Goal: Task Accomplishment & Management: Use online tool/utility

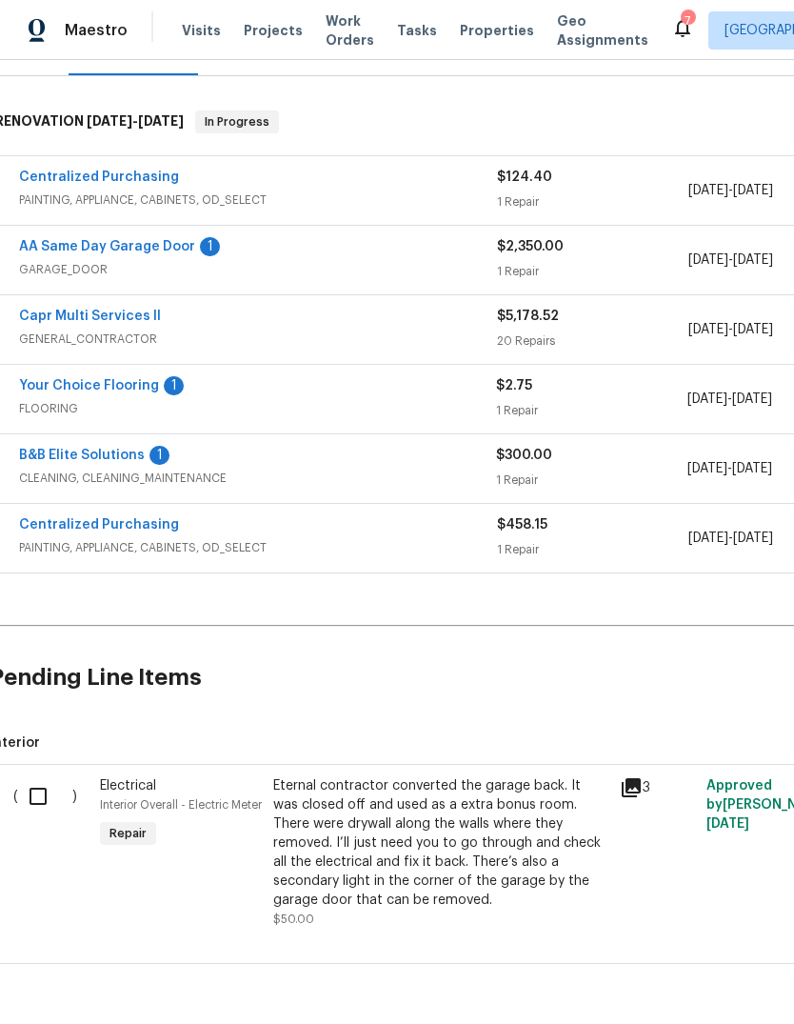
scroll to position [268, 10]
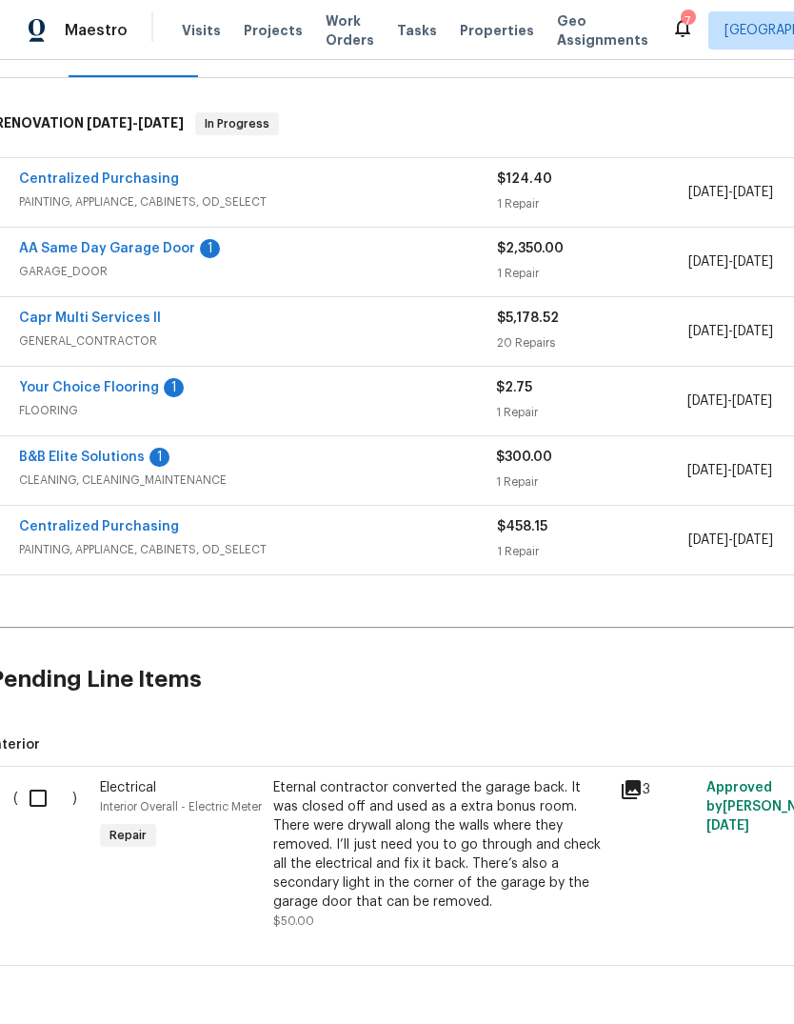
click at [36, 779] on input "checkbox" at bounding box center [45, 798] width 54 height 40
click at [709, 968] on span "Create Work Order" at bounding box center [685, 977] width 127 height 24
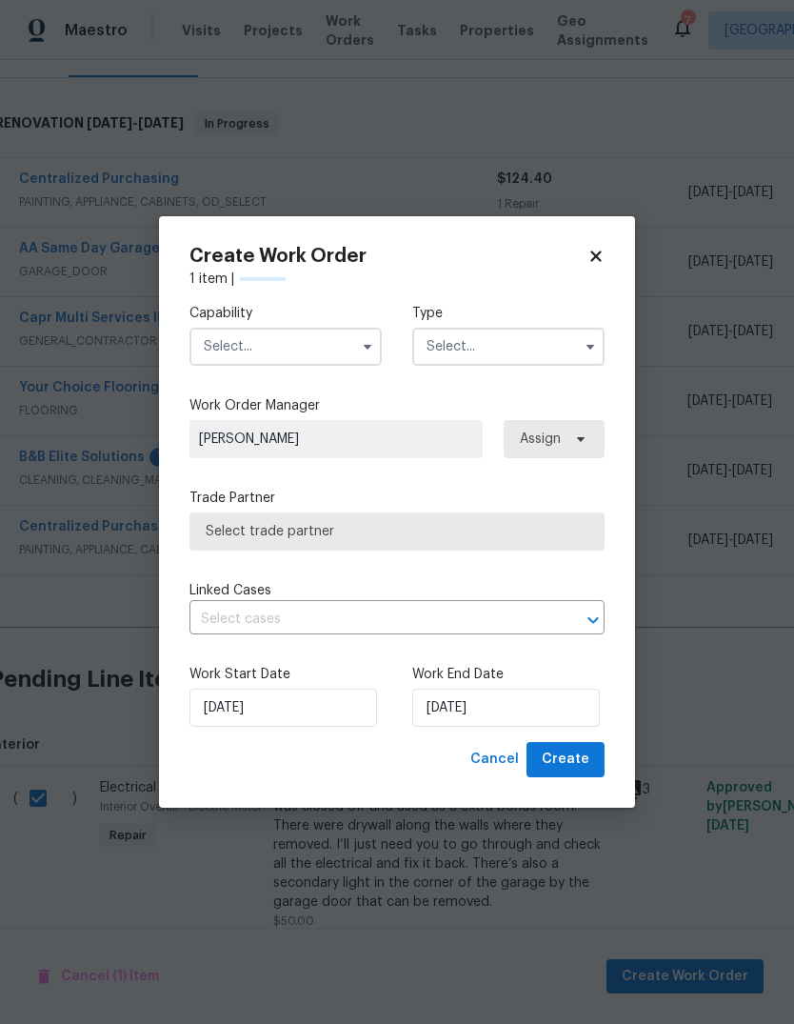
checkbox input "false"
click at [247, 346] on input "text" at bounding box center [285, 347] width 192 height 38
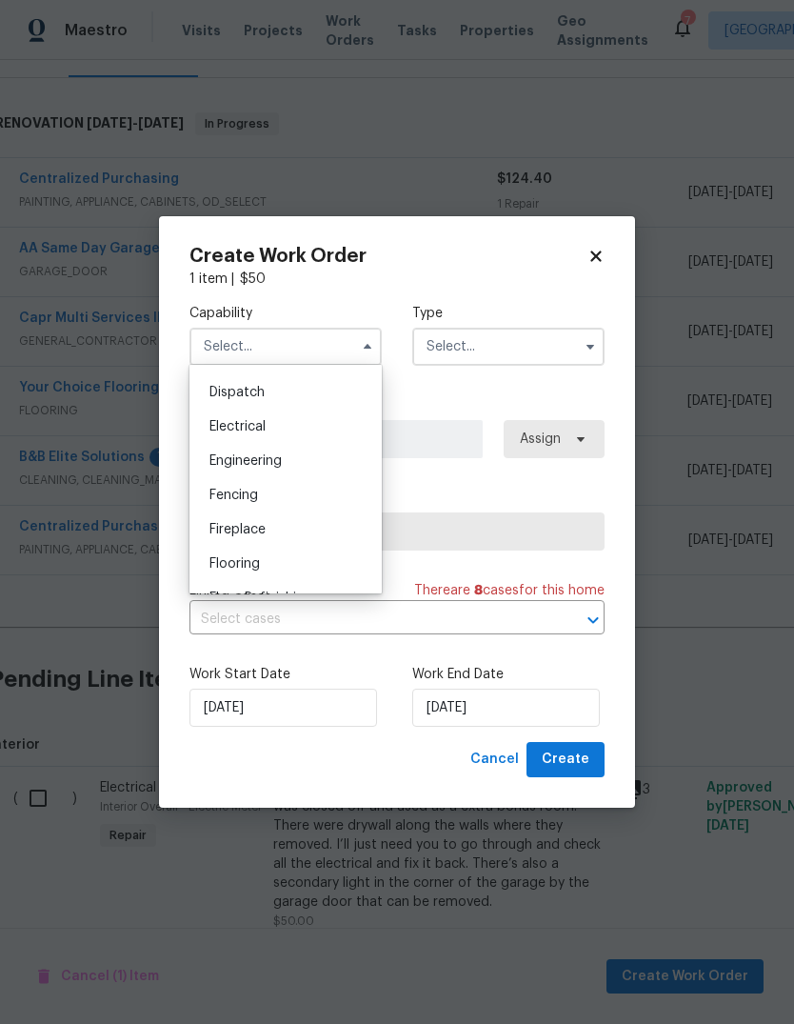
scroll to position [569, 0]
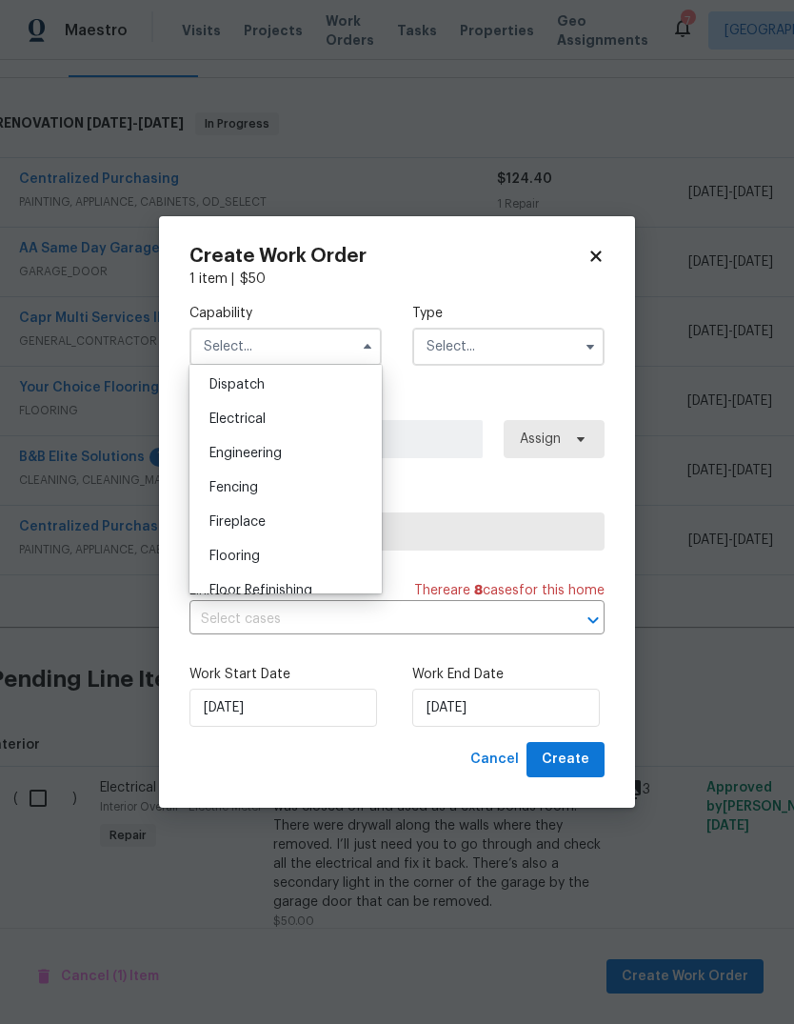
click at [221, 428] on div "Electrical" at bounding box center [285, 419] width 183 height 34
type input "Electrical"
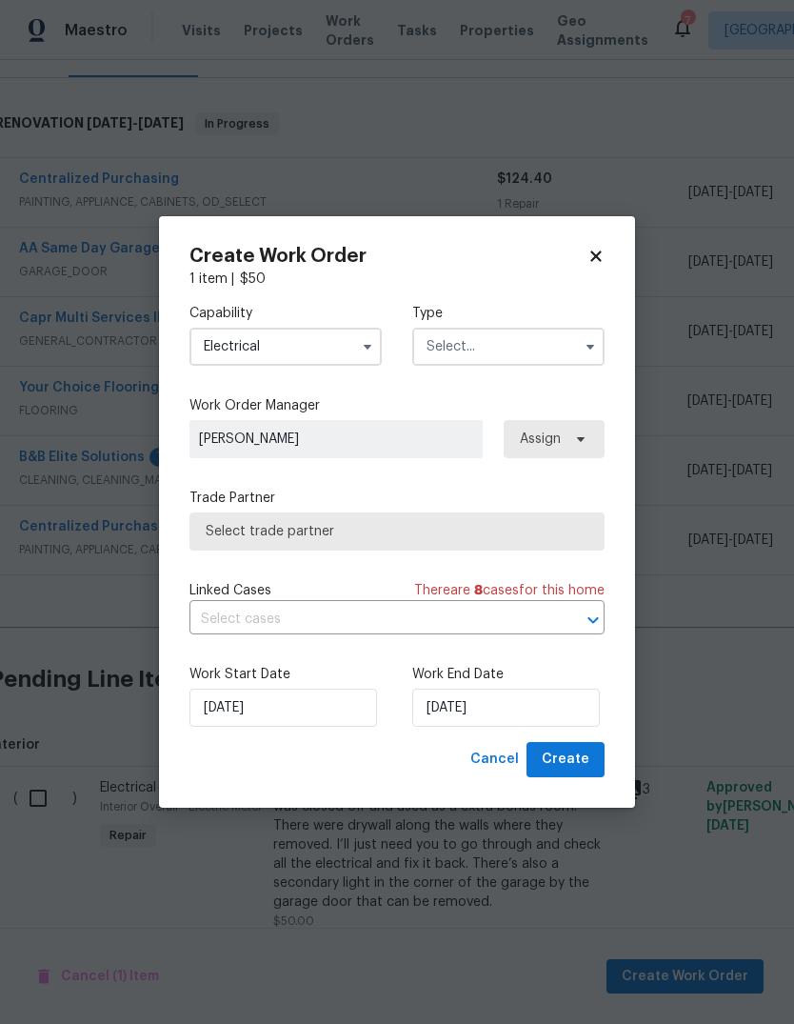
click at [559, 342] on input "text" at bounding box center [508, 347] width 192 height 38
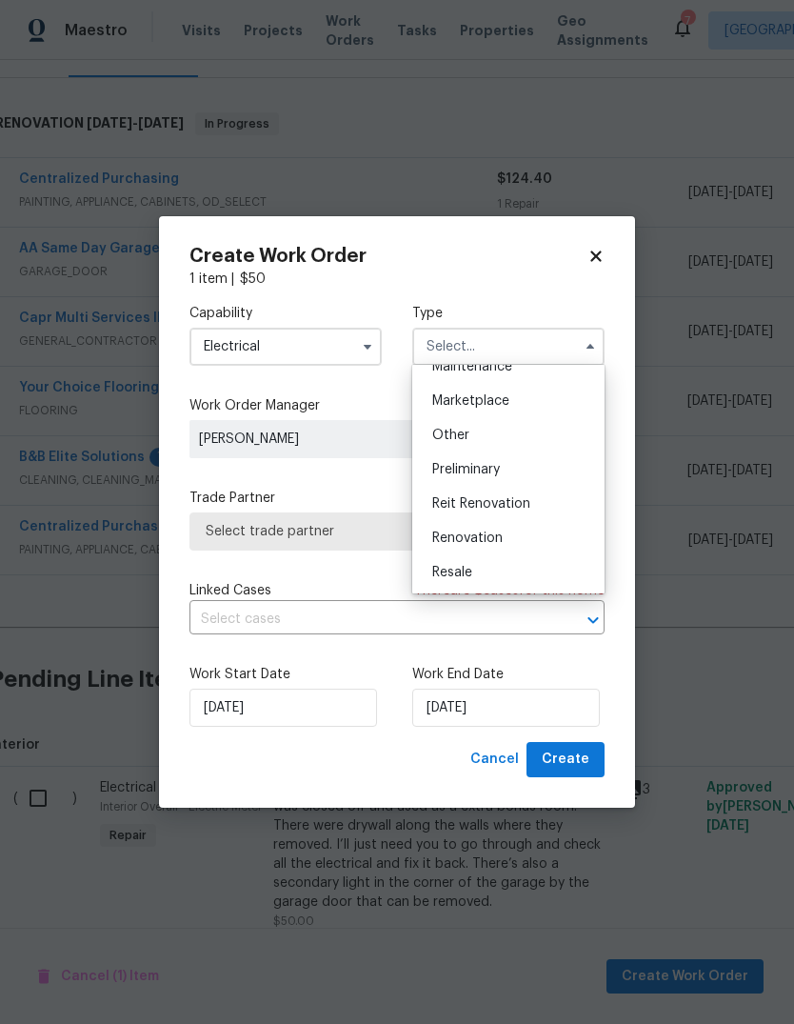
scroll to position [328, 0]
click at [502, 543] on span "Renovation" at bounding box center [467, 538] width 70 height 13
type input "Renovation"
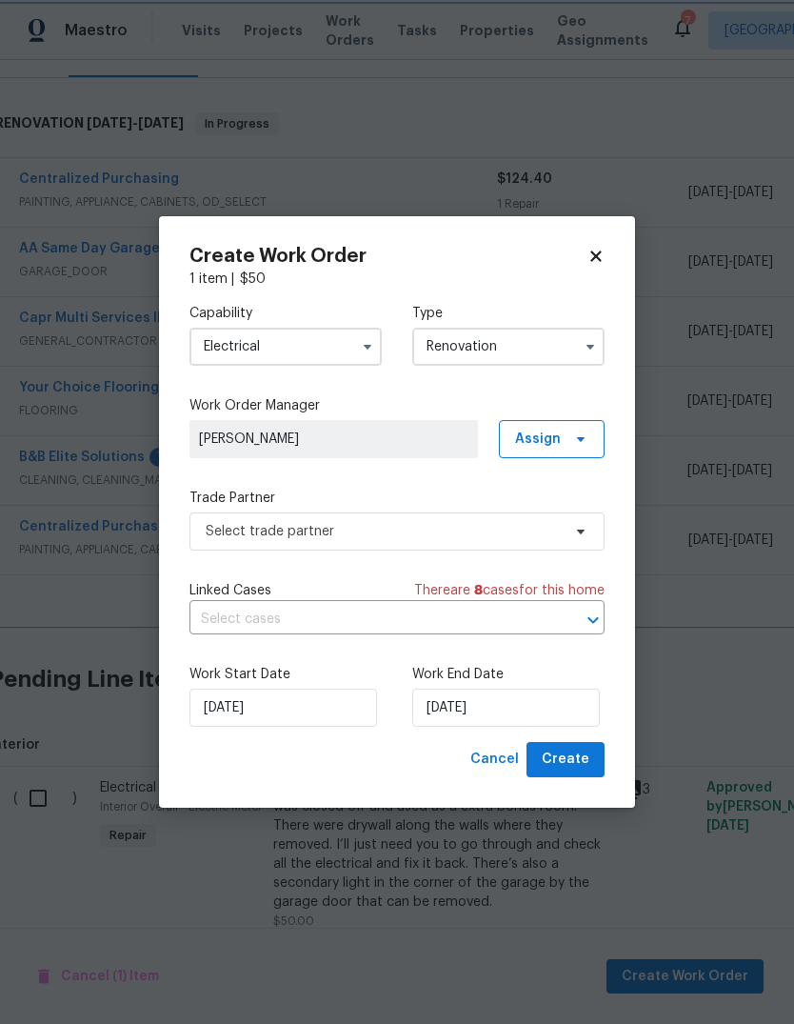
scroll to position [0, 0]
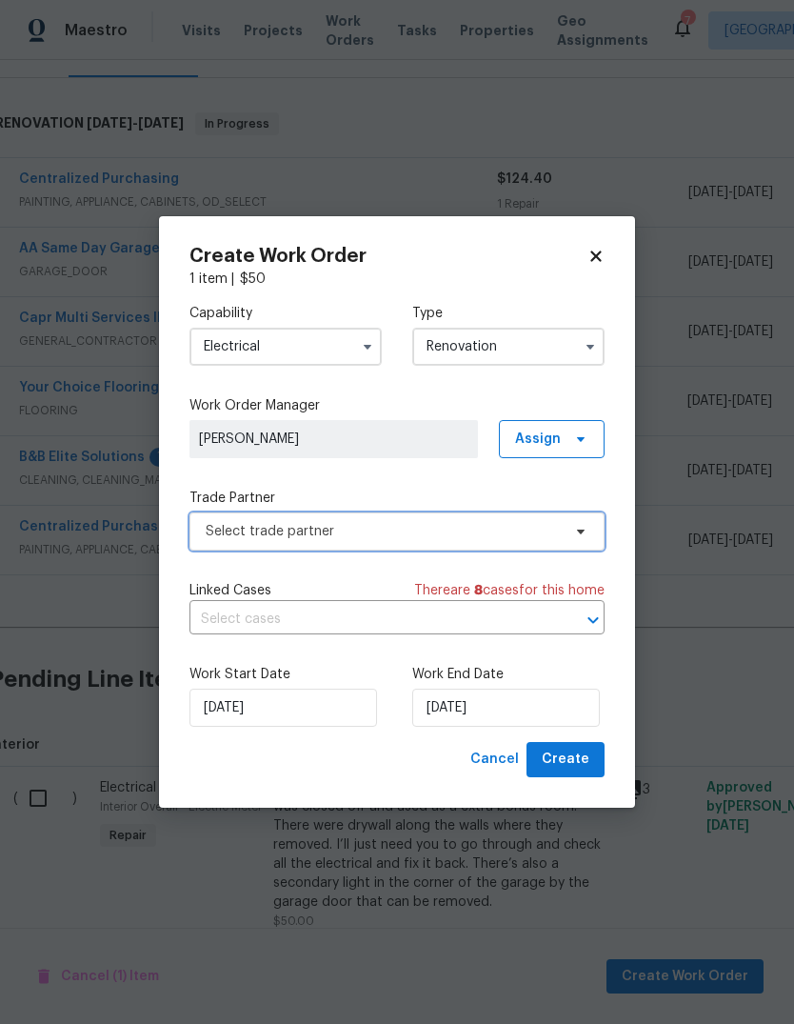
click at [543, 535] on span "Select trade partner" at bounding box center [383, 531] width 355 height 19
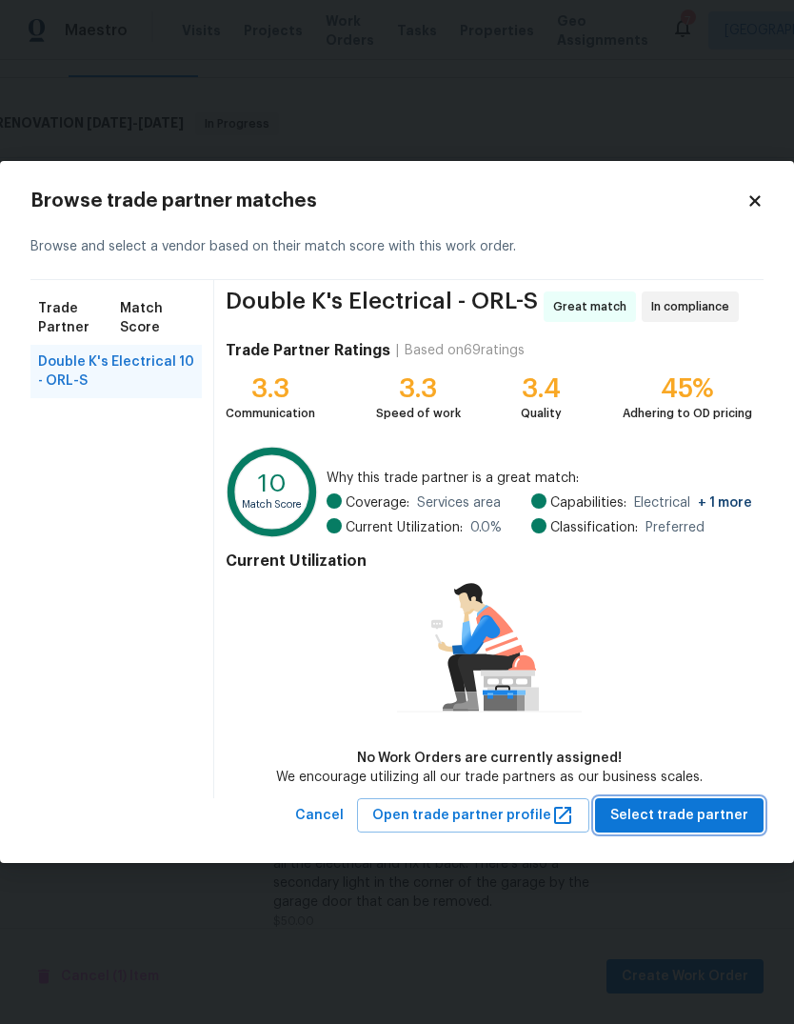
click at [706, 807] on span "Select trade partner" at bounding box center [679, 816] width 138 height 24
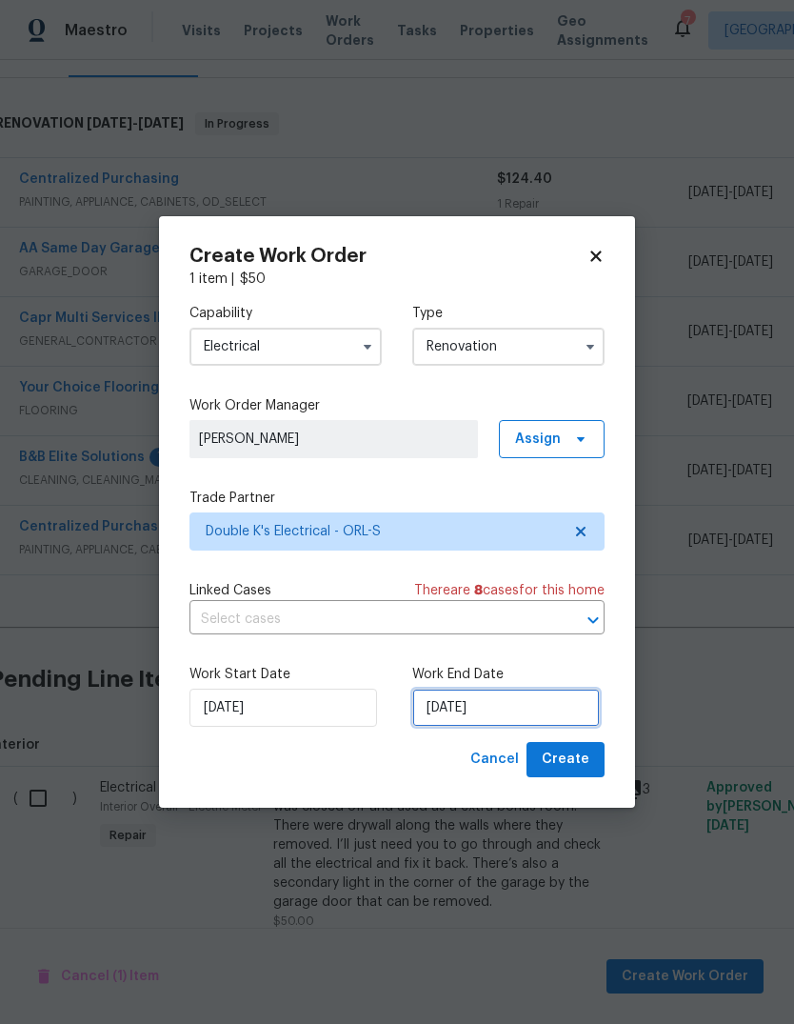
click at [554, 708] on input "[DATE]" at bounding box center [506, 707] width 188 height 38
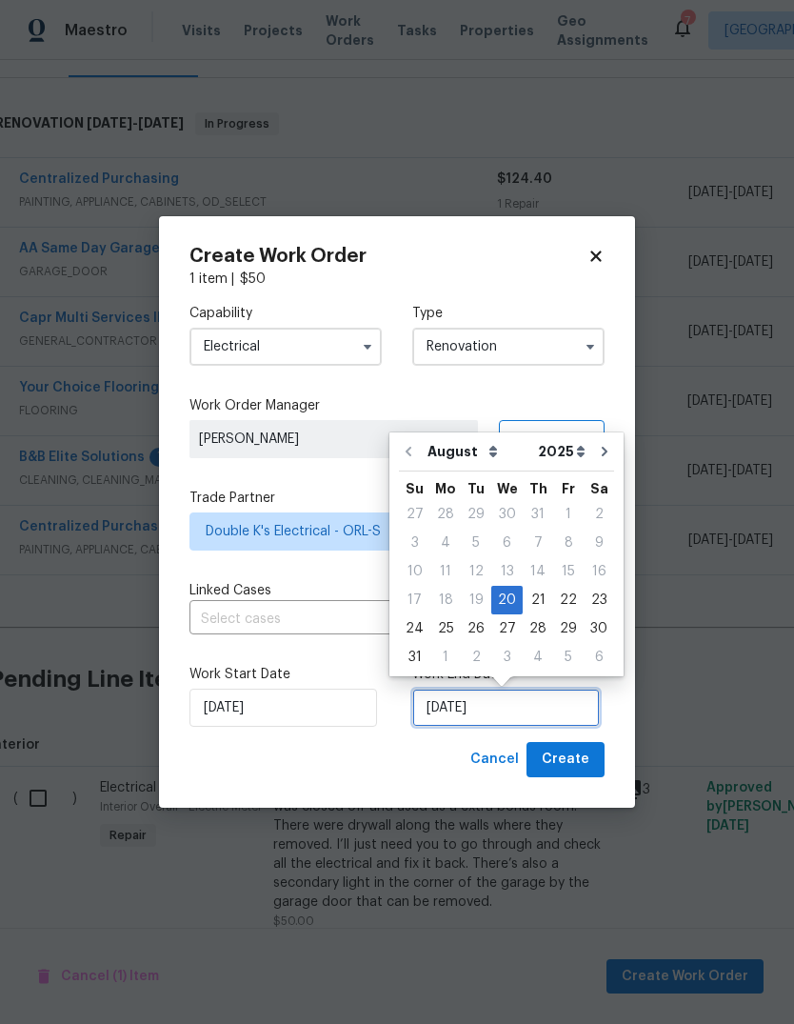
scroll to position [14, 0]
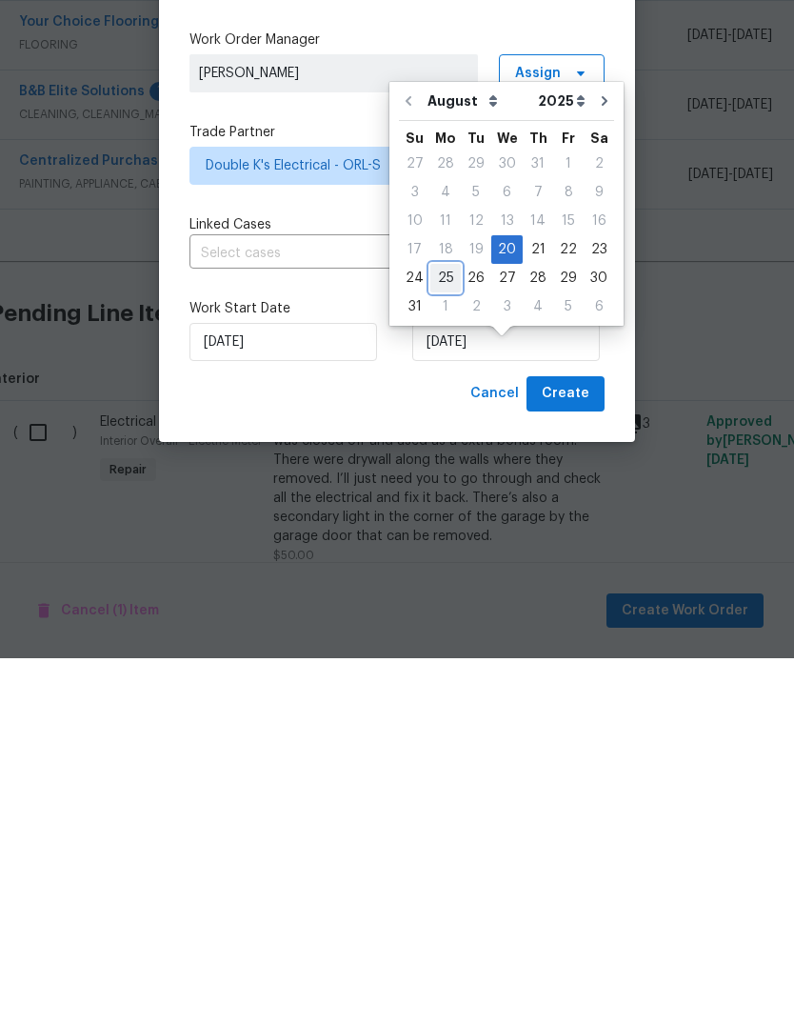
click at [448, 630] on div "25" at bounding box center [445, 643] width 30 height 27
type input "[DATE]"
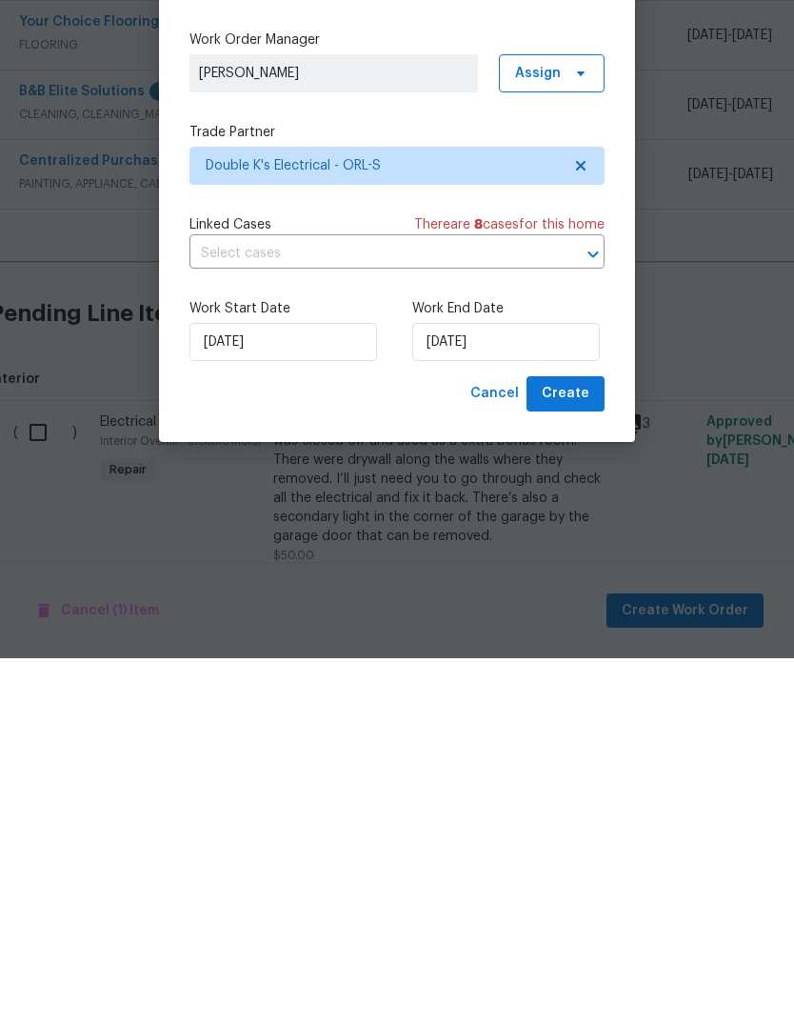
scroll to position [71, 0]
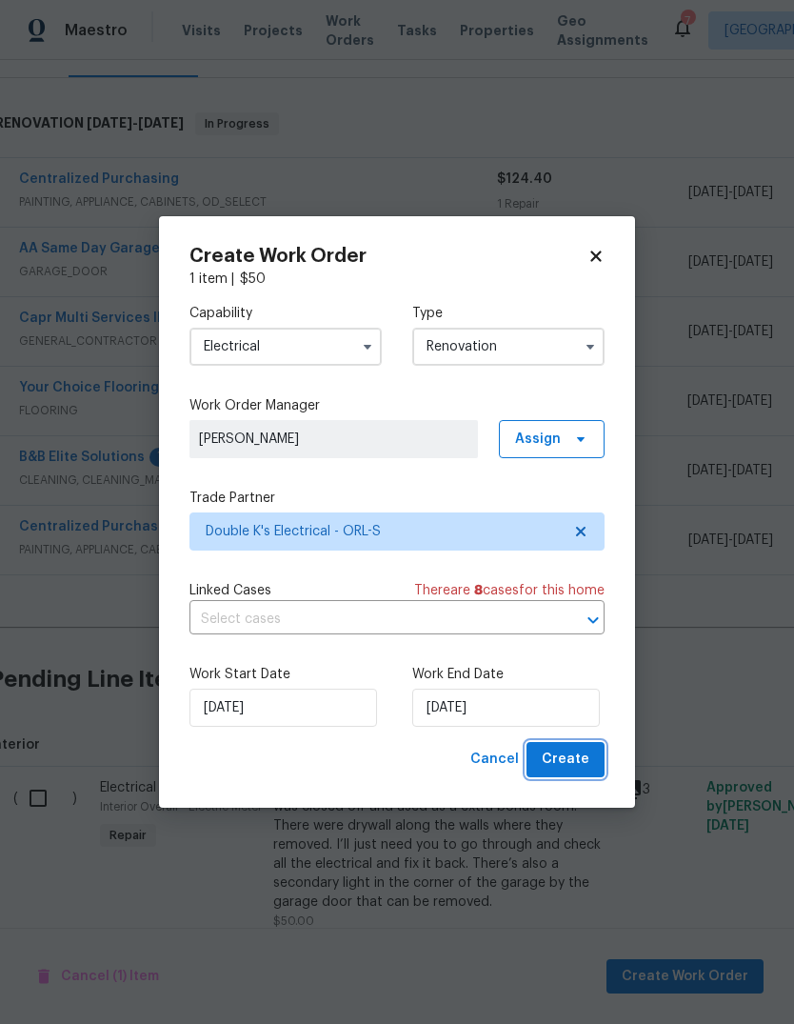
click at [579, 761] on span "Create" at bounding box center [566, 759] width 48 height 24
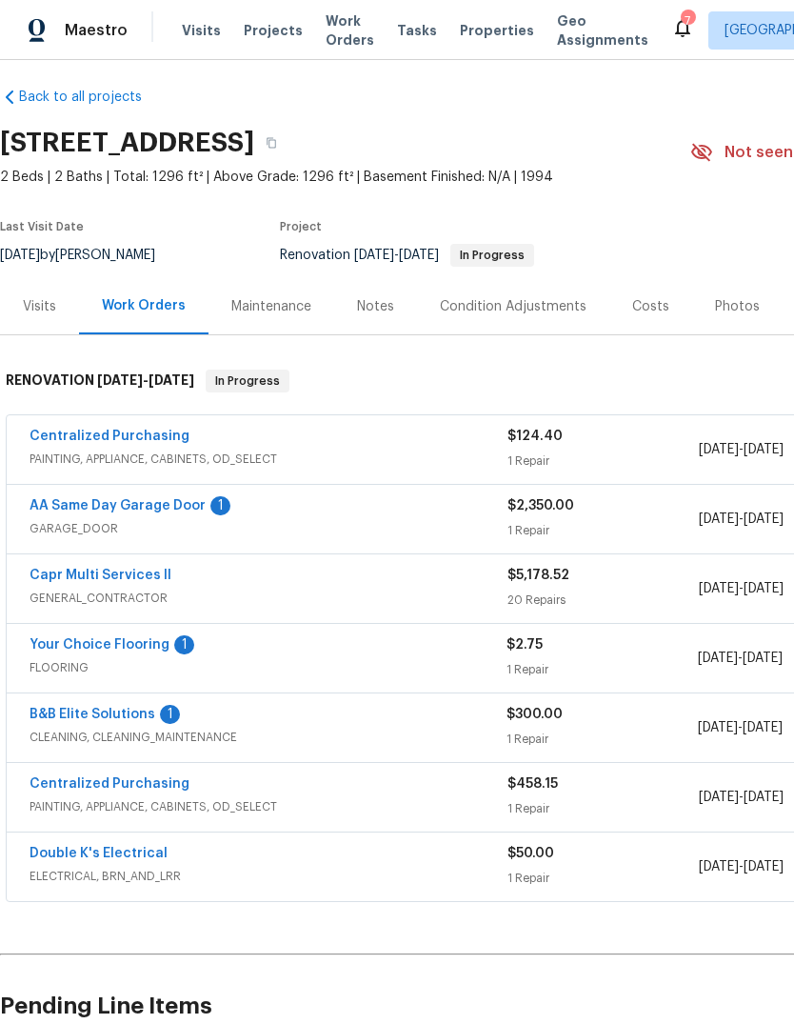
scroll to position [11, 0]
click at [80, 845] on link "Double K's Electrical" at bounding box center [99, 851] width 138 height 13
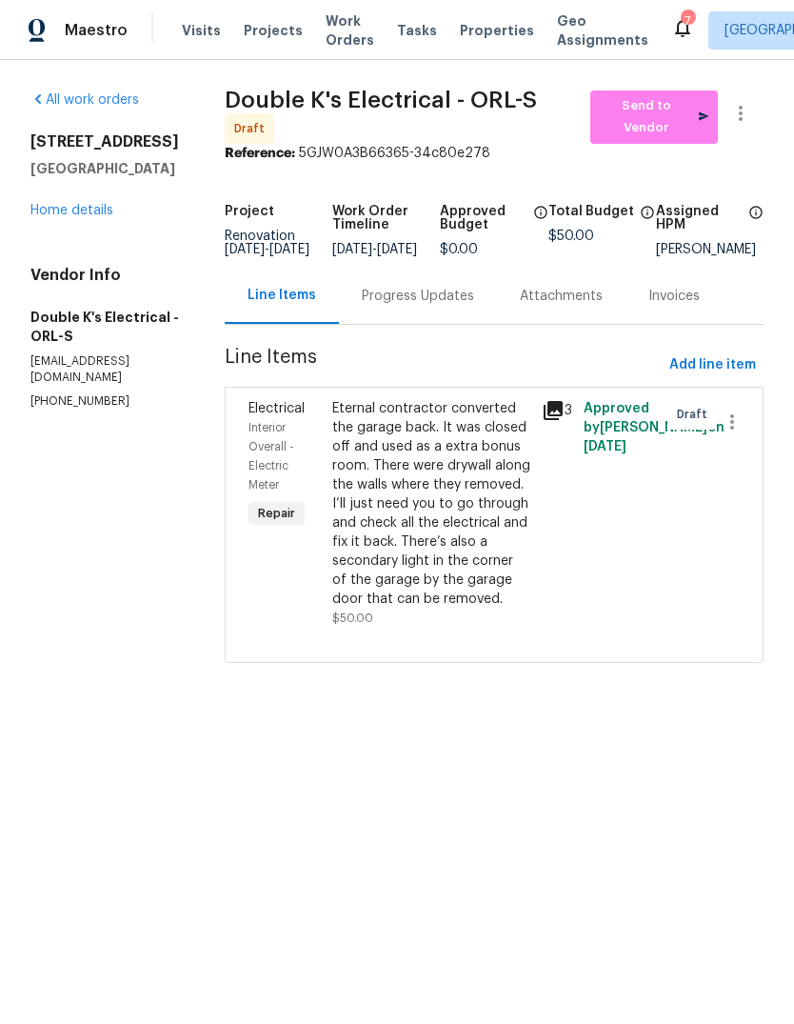
click at [410, 422] on div "Eternal contractor converted the garage back. It was closed off and used as a e…" at bounding box center [431, 503] width 198 height 209
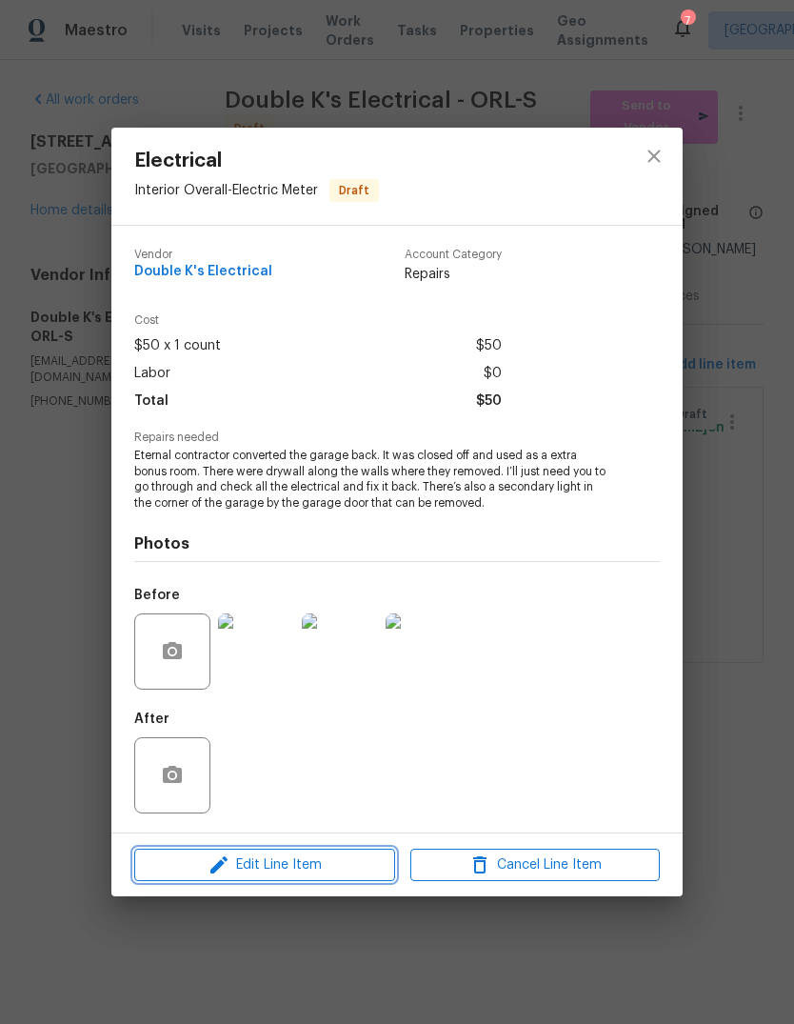
click at [262, 870] on span "Edit Line Item" at bounding box center [264, 865] width 249 height 24
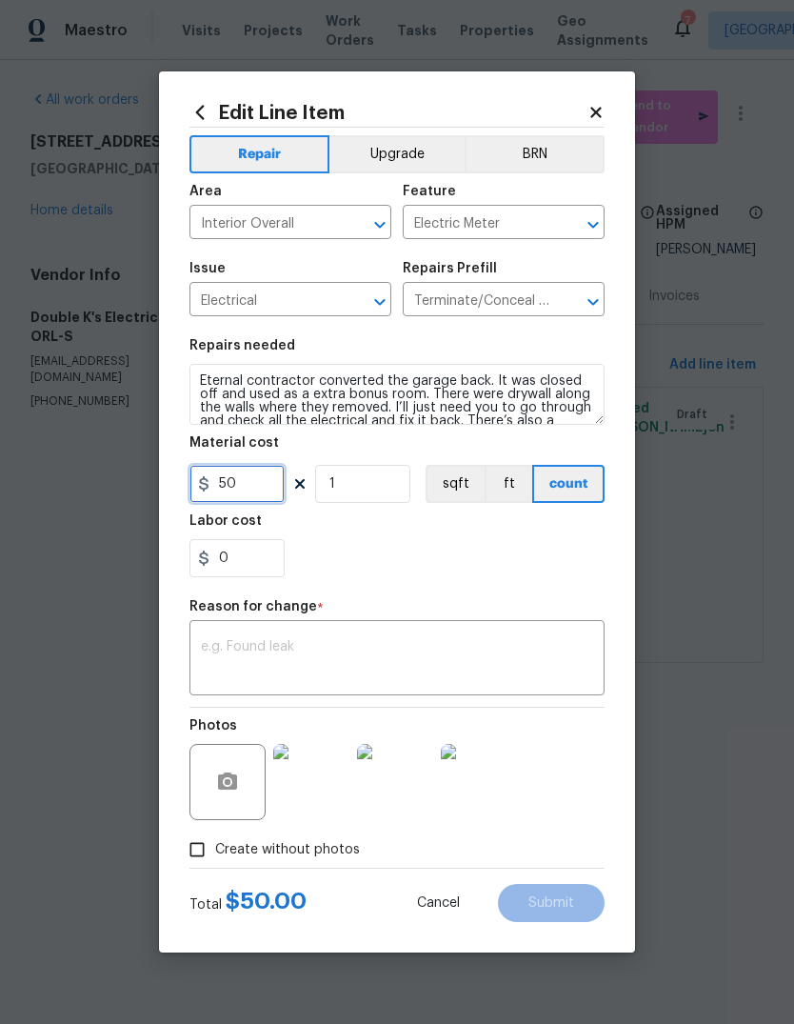
click at [256, 496] on input "50" at bounding box center [236, 484] width 95 height 38
type input "150"
click at [532, 621] on div "Reason for change *" at bounding box center [396, 612] width 415 height 25
click at [478, 650] on textarea at bounding box center [397, 660] width 392 height 40
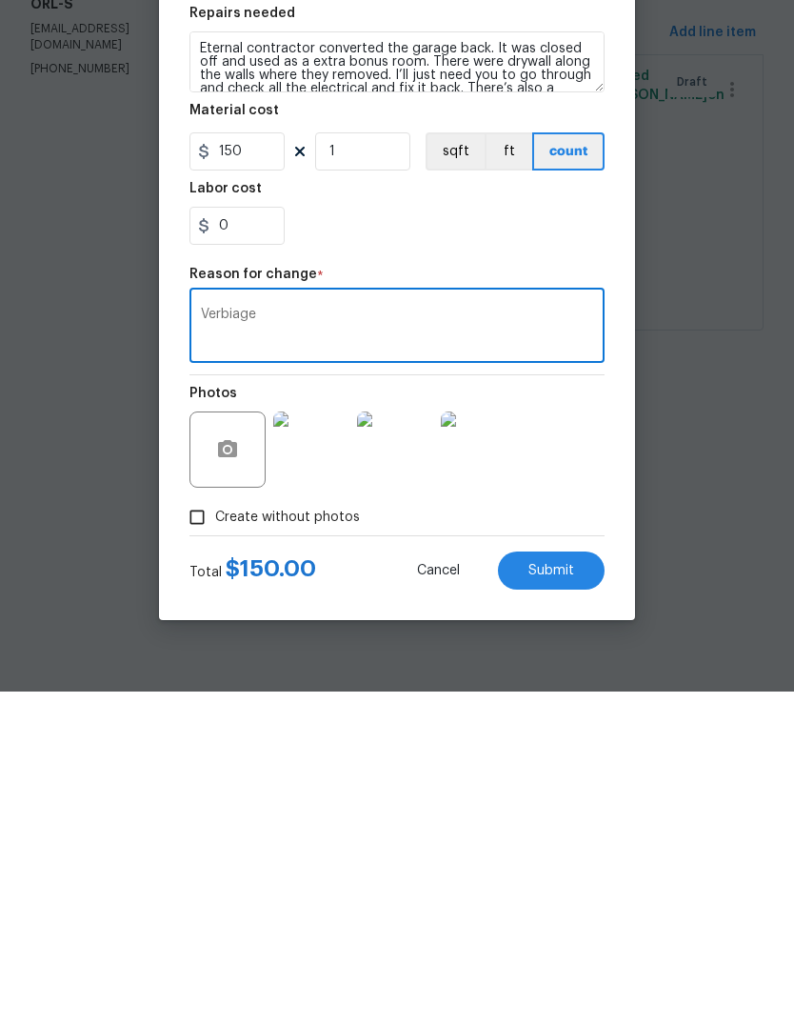
type textarea "Verbiage"
click at [567, 896] on span "Submit" at bounding box center [551, 903] width 46 height 14
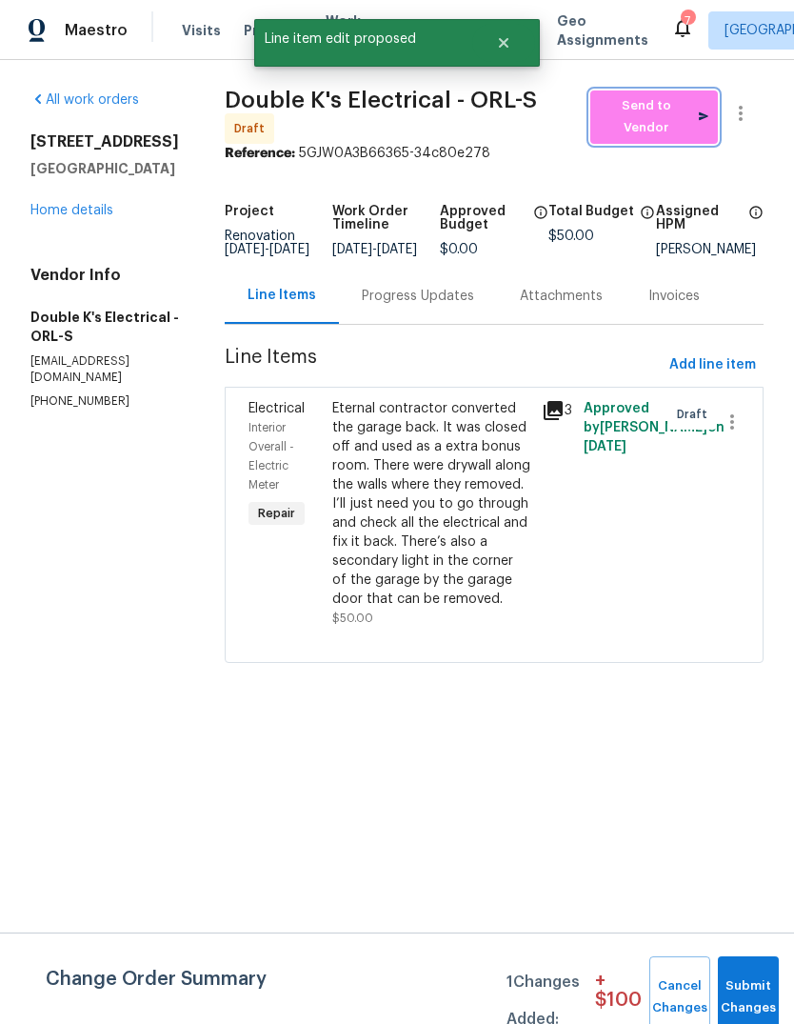
click at [665, 113] on span "Send to Vendor" at bounding box center [654, 117] width 109 height 44
